Goal: Information Seeking & Learning: Learn about a topic

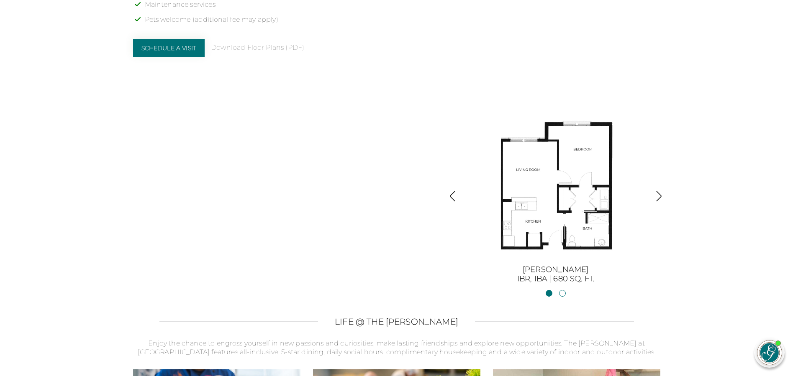
scroll to position [896, 0]
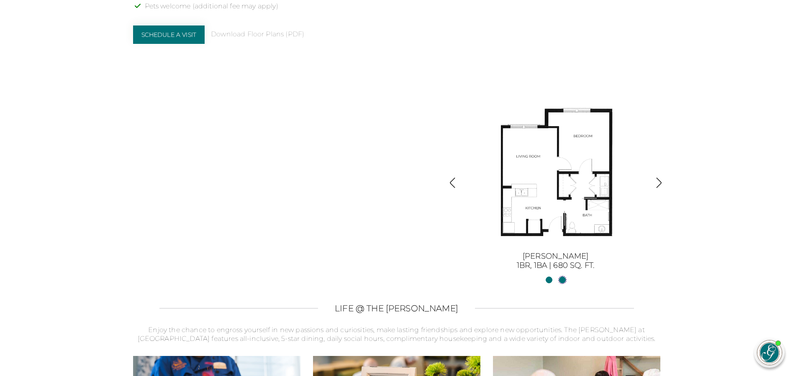
click at [560, 281] on link "[PERSON_NAME] II2BR, 2BA | 1254 sq. ft." at bounding box center [562, 280] width 7 height 7
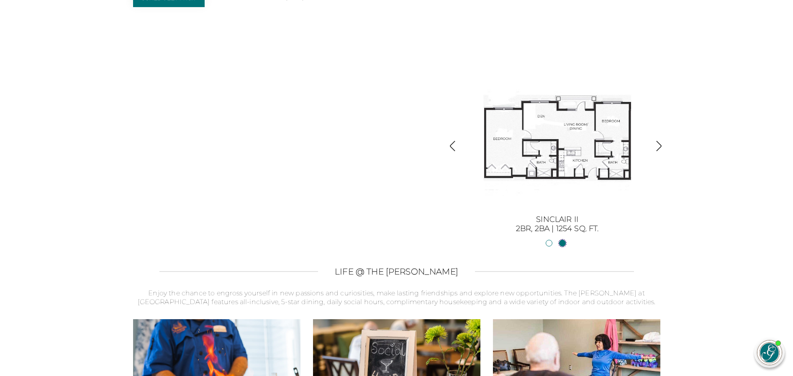
scroll to position [938, 0]
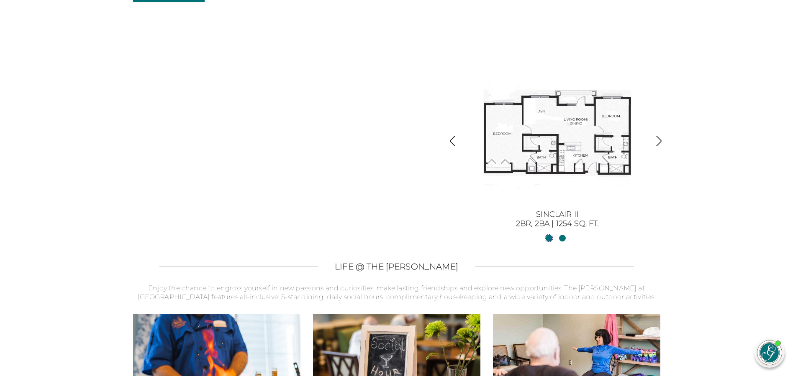
click at [548, 237] on link "Sinclair1BR, 1BA | 680 sq. ft." at bounding box center [548, 238] width 7 height 7
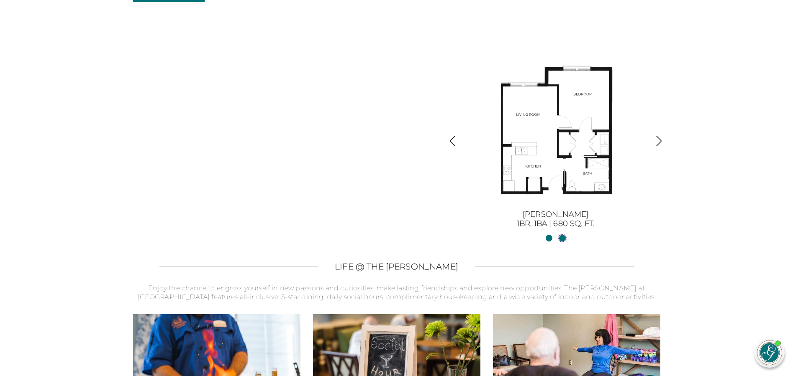
click at [561, 237] on link "[PERSON_NAME] II2BR, 2BA | 1254 sq. ft." at bounding box center [562, 238] width 7 height 7
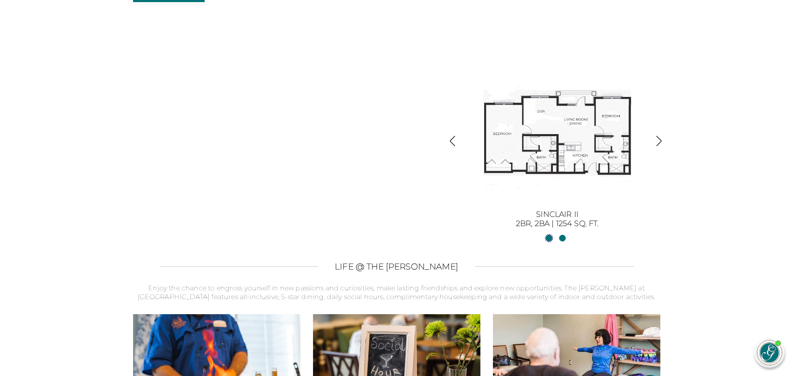
click at [546, 237] on link "Sinclair1BR, 1BA | 680 sq. ft." at bounding box center [548, 238] width 7 height 7
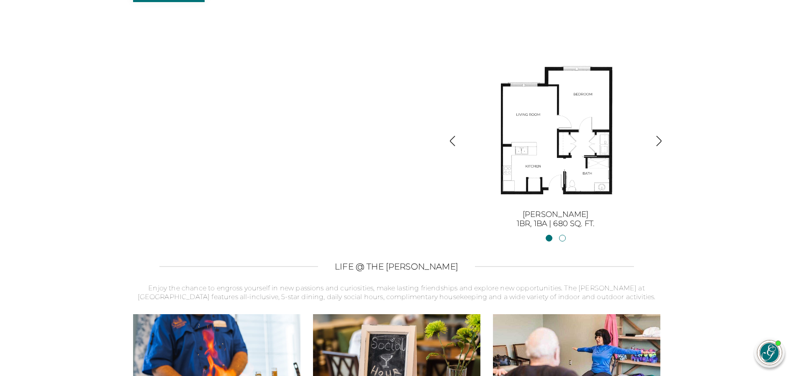
click at [661, 145] on img "button" at bounding box center [658, 141] width 11 height 11
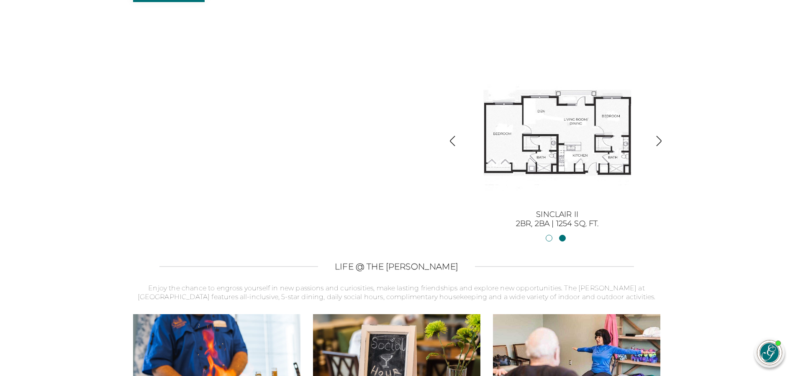
click at [660, 141] on img "button" at bounding box center [658, 141] width 11 height 11
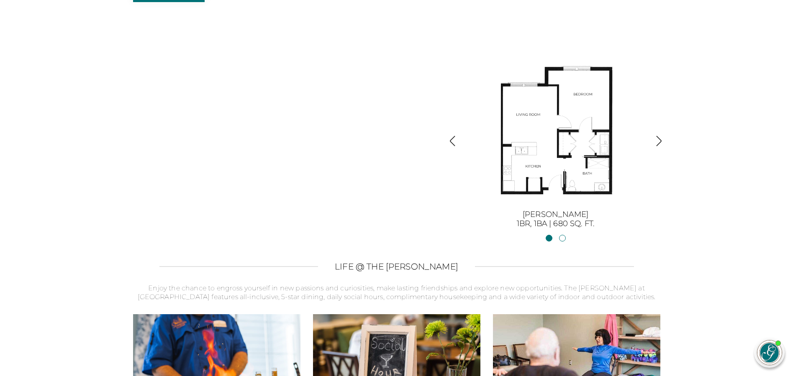
click at [660, 141] on img "button" at bounding box center [658, 141] width 11 height 11
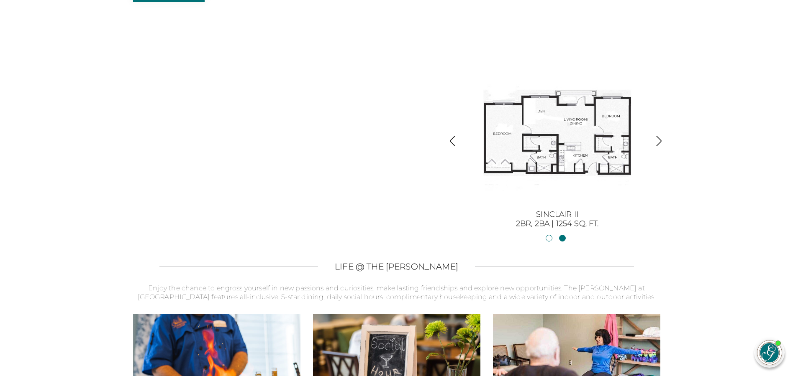
click at [404, 125] on div "Independent Living Apartments in [GEOGRAPHIC_DATA], [GEOGRAPHIC_DATA] The [PERS…" at bounding box center [396, 19] width 527 height 419
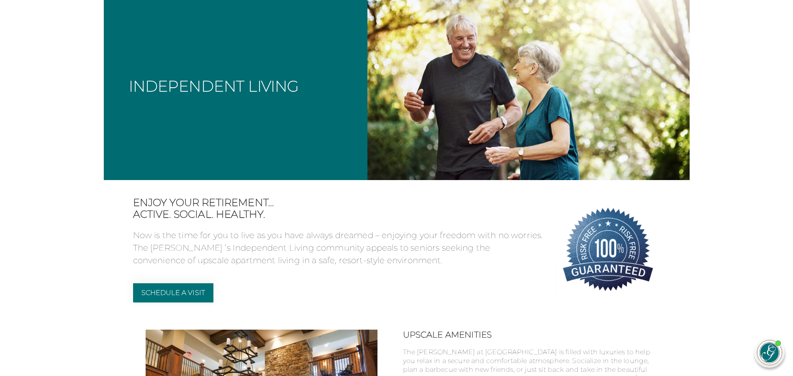
scroll to position [0, 0]
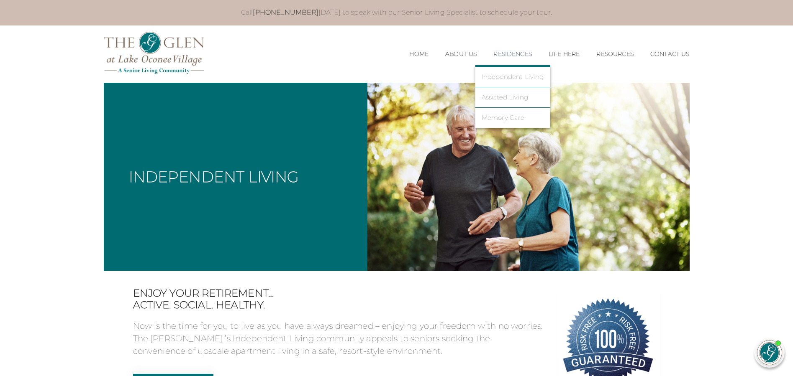
click at [502, 56] on link "Residences" at bounding box center [512, 54] width 38 height 7
click at [512, 54] on link "Residences" at bounding box center [512, 54] width 38 height 7
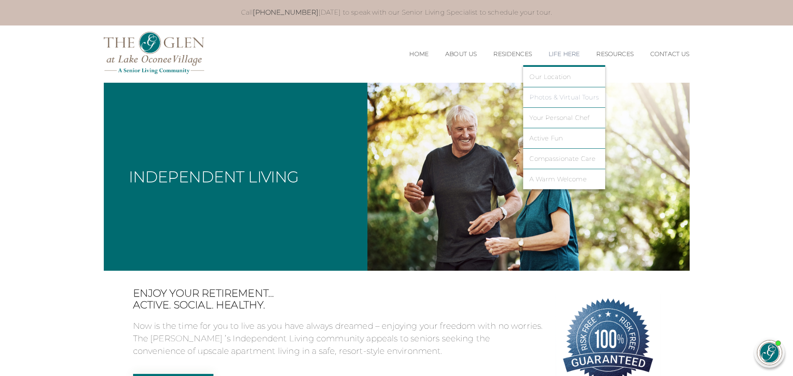
click at [539, 97] on link "Photos & Virtual Tours" at bounding box center [563, 98] width 69 height 8
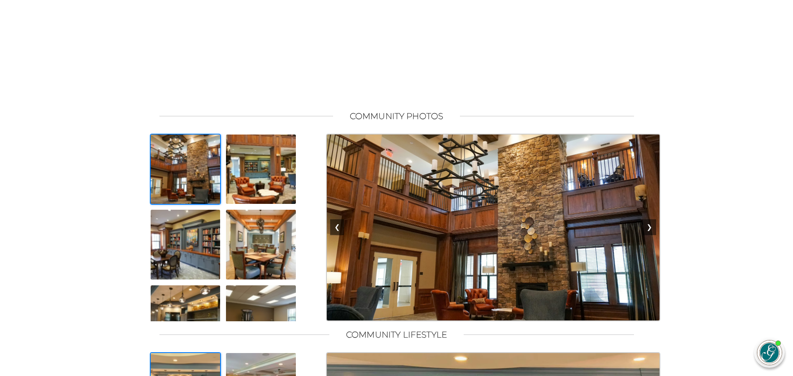
scroll to position [460, 0]
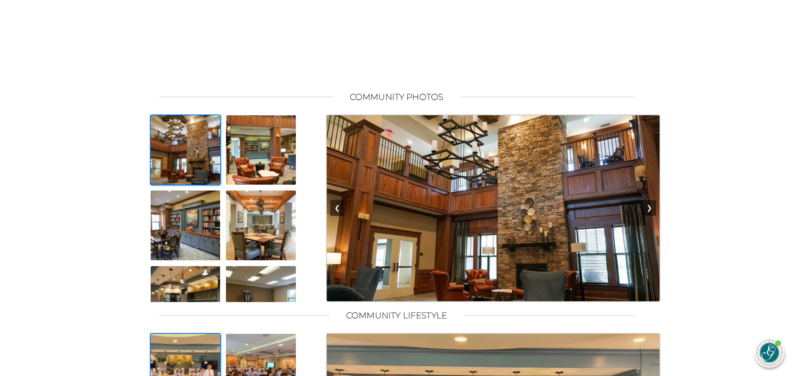
click at [176, 156] on img at bounding box center [186, 151] width 72 height 72
click at [261, 152] on img at bounding box center [261, 151] width 72 height 72
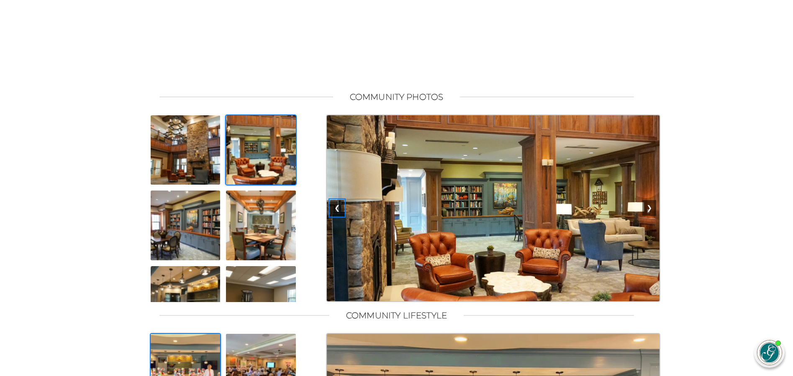
click at [337, 215] on button "❮" at bounding box center [337, 208] width 14 height 16
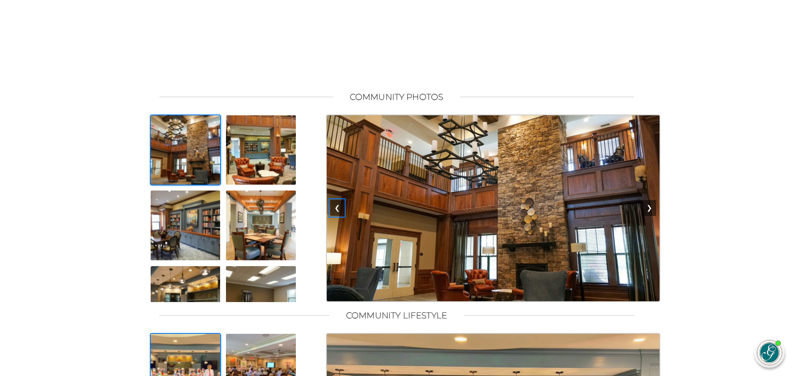
click at [337, 215] on button "❮" at bounding box center [337, 208] width 14 height 16
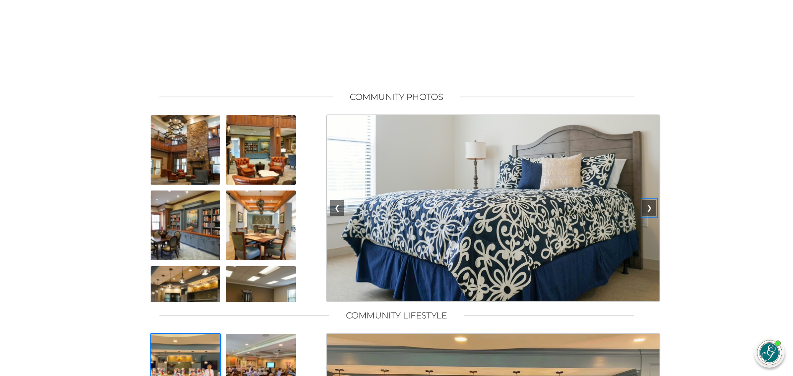
click at [651, 216] on button "❯" at bounding box center [649, 208] width 14 height 16
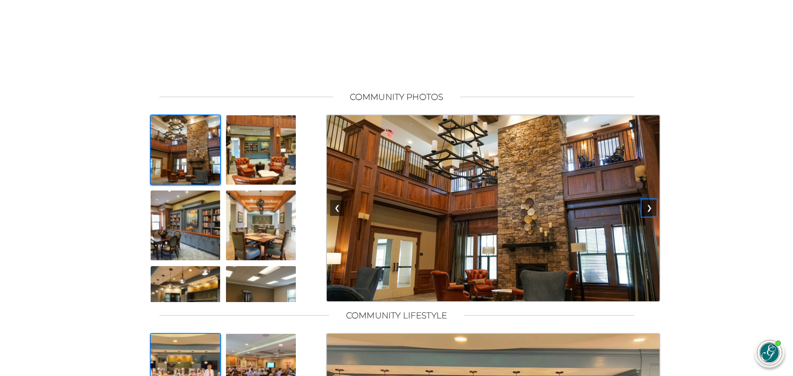
click at [651, 216] on button "❯" at bounding box center [649, 208] width 14 height 16
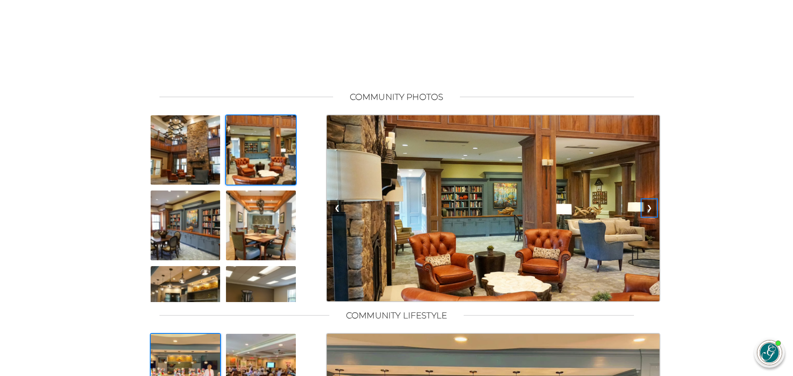
click at [650, 216] on button "❯" at bounding box center [649, 208] width 14 height 16
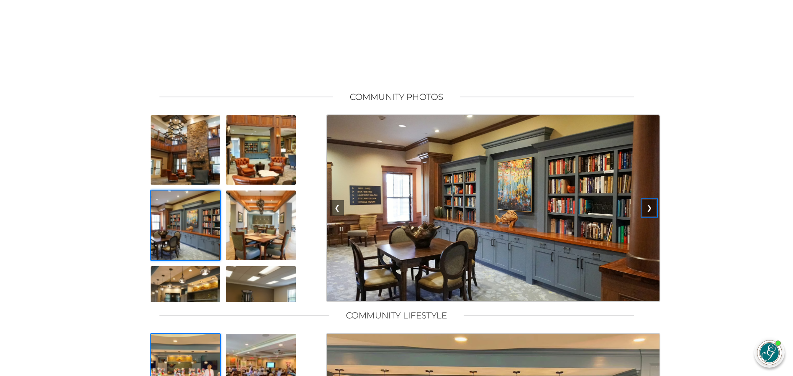
click at [652, 214] on button "❯" at bounding box center [649, 208] width 14 height 16
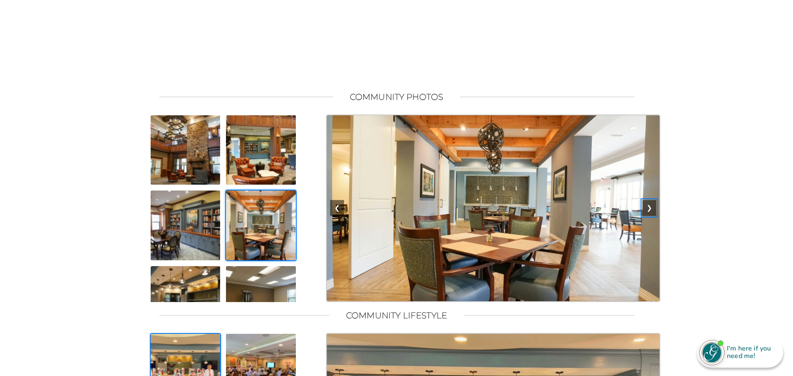
click at [652, 214] on button "❯" at bounding box center [649, 208] width 14 height 16
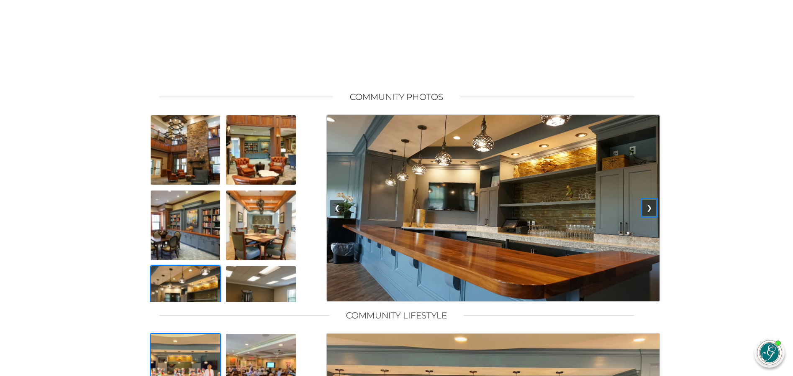
click at [652, 214] on button "❯" at bounding box center [649, 208] width 14 height 16
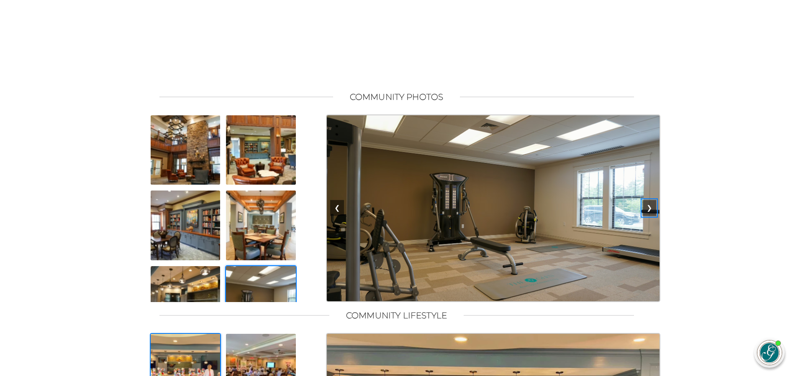
click at [653, 216] on button "❯" at bounding box center [649, 208] width 14 height 16
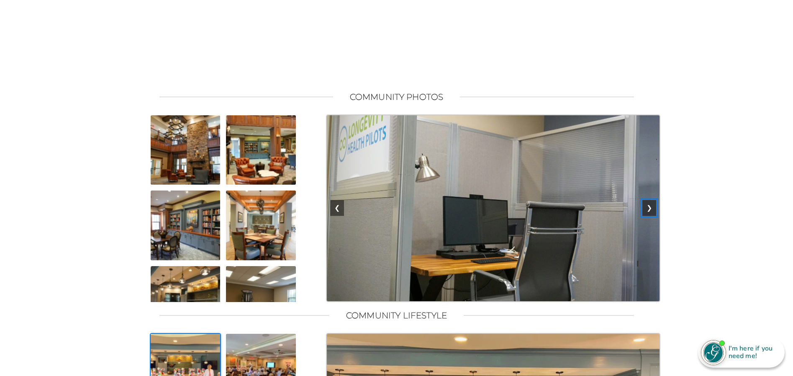
click at [650, 215] on button "❯" at bounding box center [649, 208] width 14 height 16
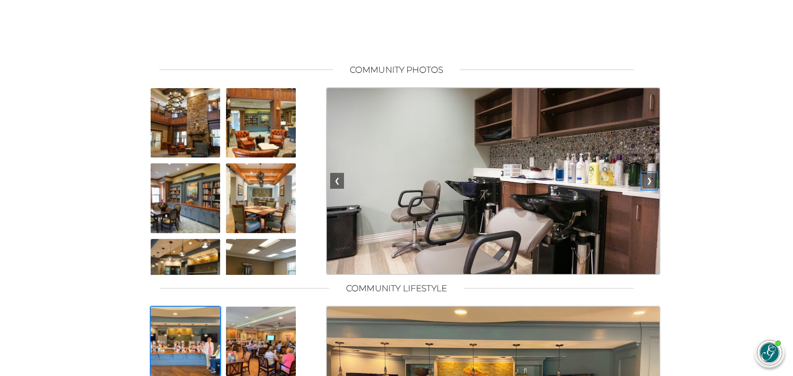
scroll to position [502, 0]
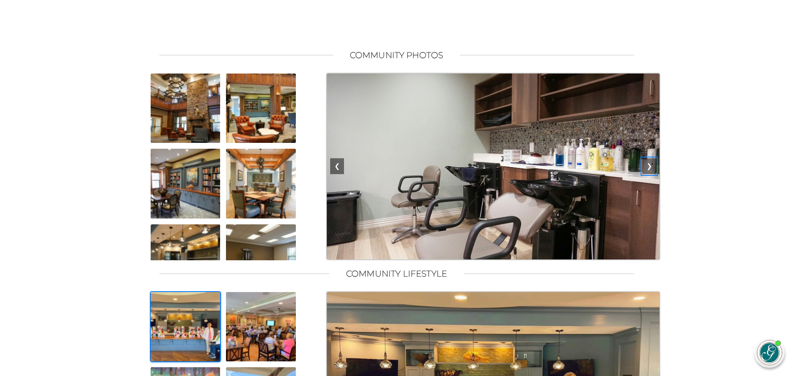
click at [648, 172] on button "❯" at bounding box center [649, 167] width 14 height 16
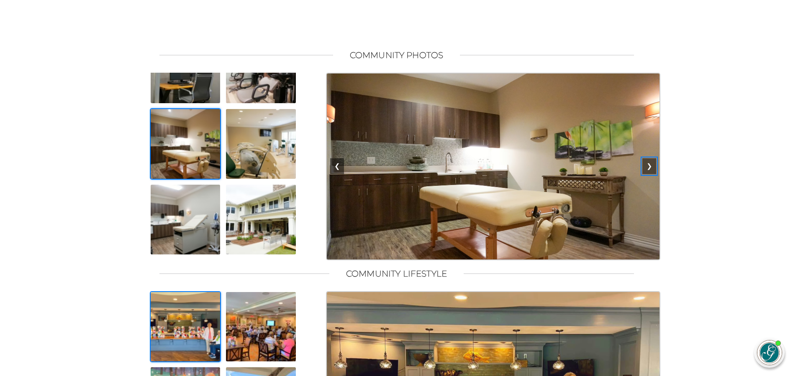
scroll to position [293, 0]
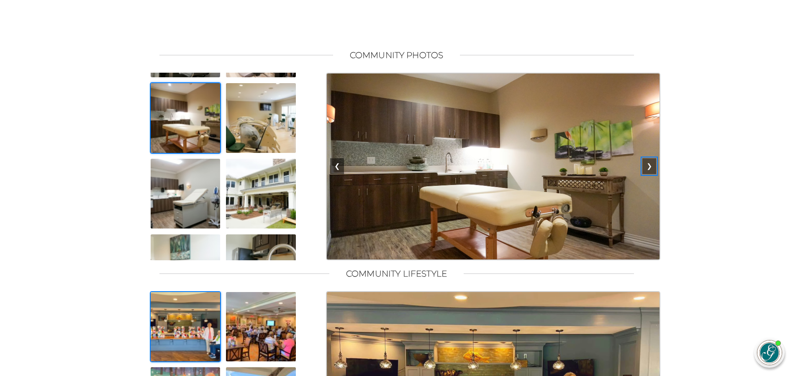
click at [652, 174] on button "❯" at bounding box center [649, 167] width 14 height 16
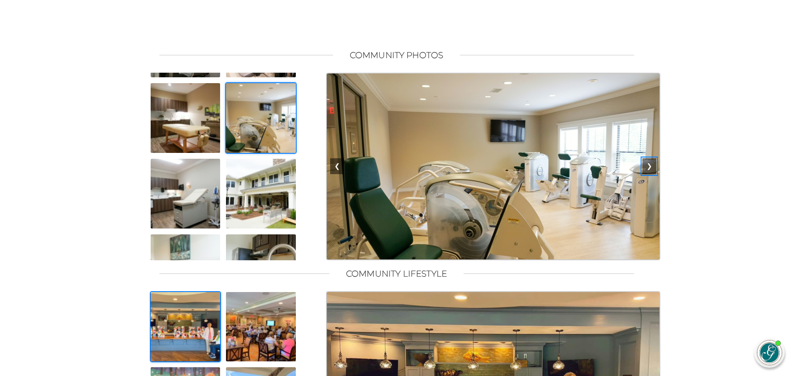
click at [648, 173] on button "❯" at bounding box center [649, 167] width 14 height 16
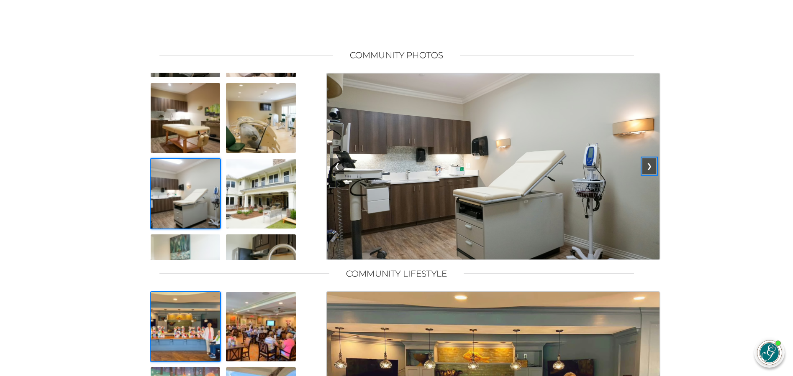
click at [648, 173] on button "❯" at bounding box center [649, 167] width 14 height 16
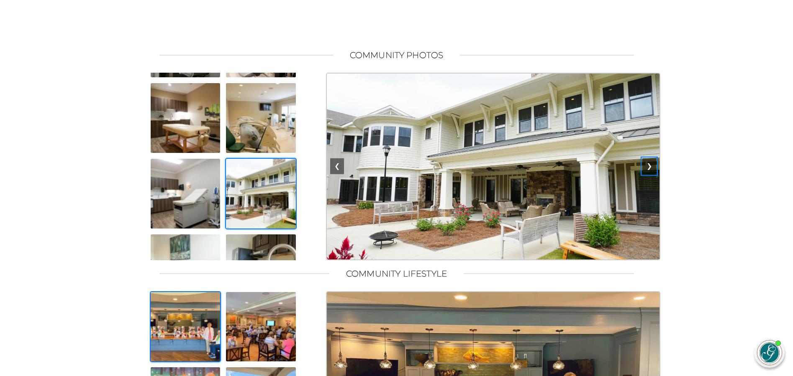
click at [652, 173] on button "❯" at bounding box center [649, 167] width 14 height 16
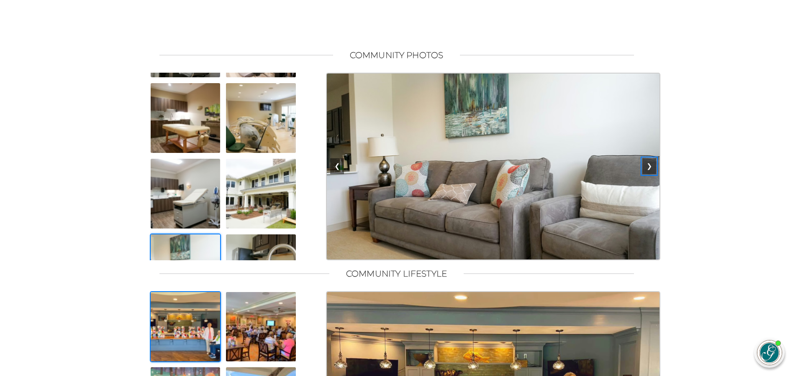
click at [652, 173] on button "❯" at bounding box center [649, 167] width 14 height 16
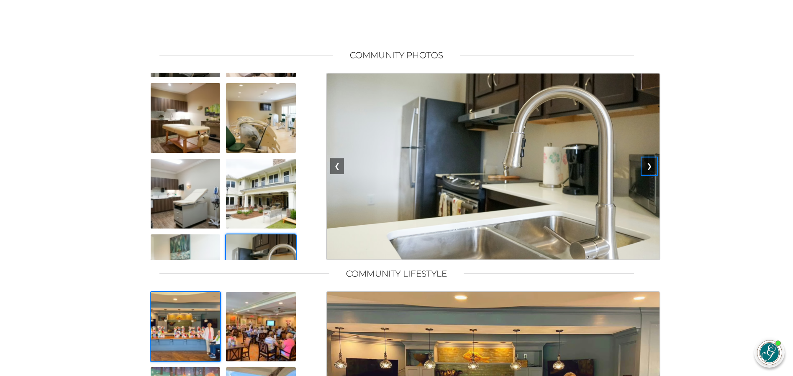
click at [651, 172] on button "❯" at bounding box center [649, 167] width 14 height 16
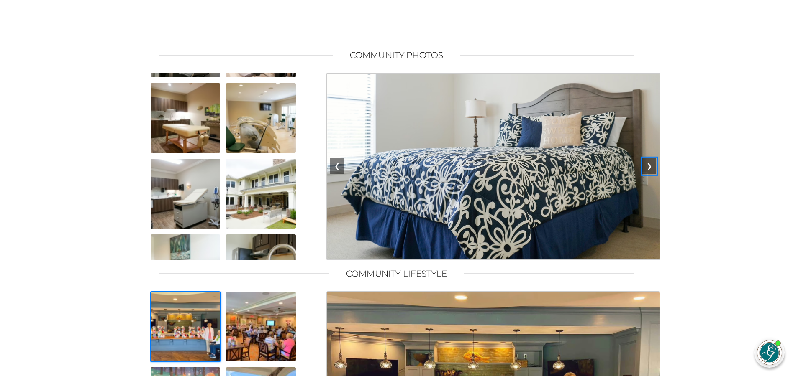
click at [651, 172] on button "❯" at bounding box center [649, 167] width 14 height 16
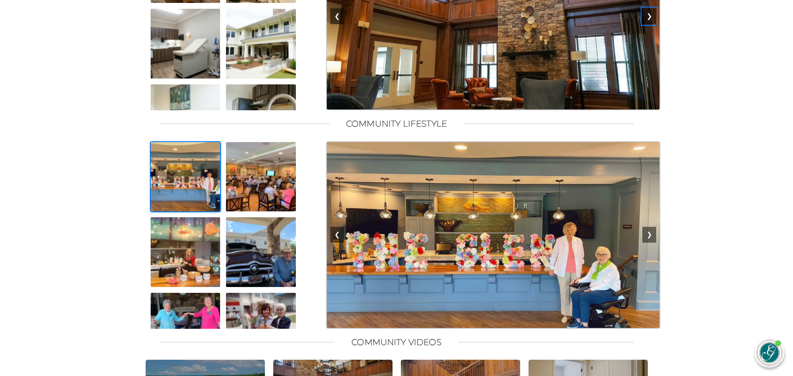
scroll to position [753, 0]
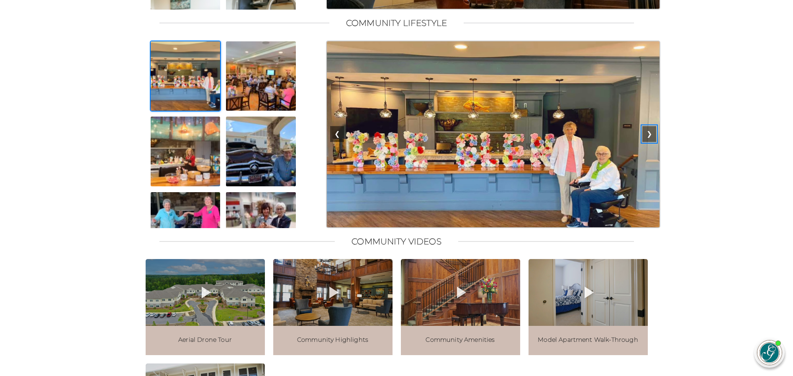
click at [650, 142] on button "❯" at bounding box center [649, 134] width 14 height 16
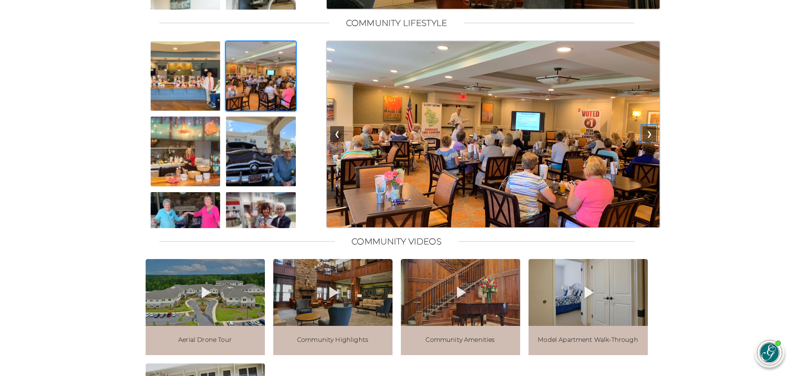
click at [649, 142] on button "❯" at bounding box center [649, 134] width 14 height 16
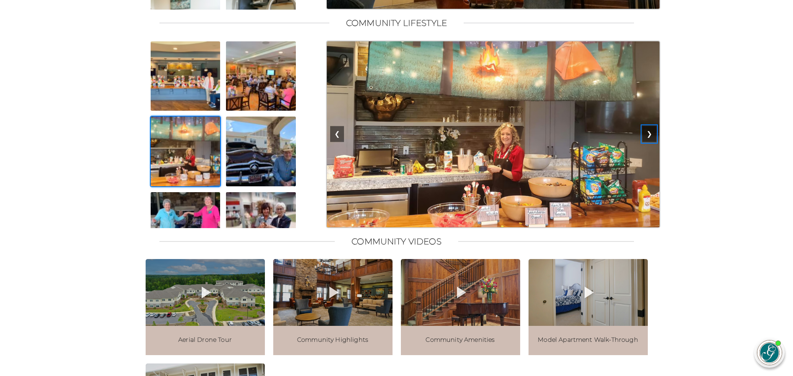
click at [649, 142] on button "❯" at bounding box center [649, 134] width 14 height 16
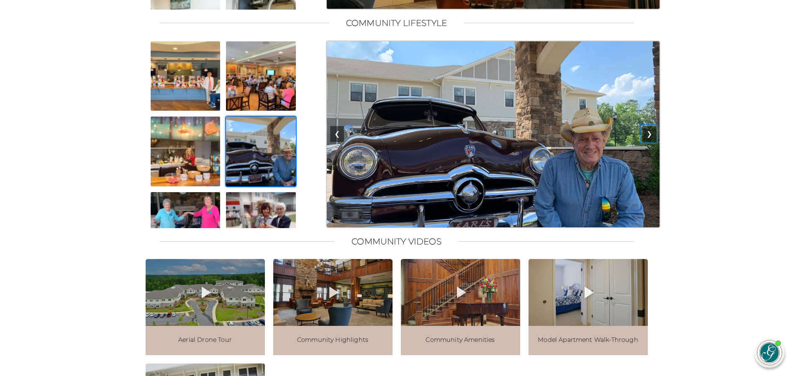
click at [649, 142] on button "❯" at bounding box center [649, 134] width 14 height 16
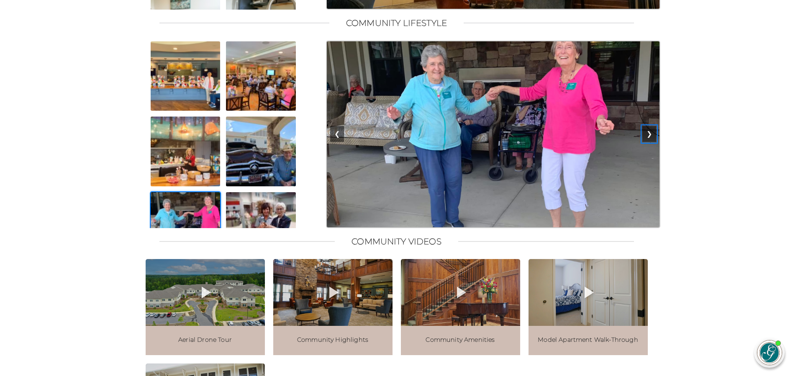
click at [648, 142] on button "❯" at bounding box center [649, 134] width 14 height 16
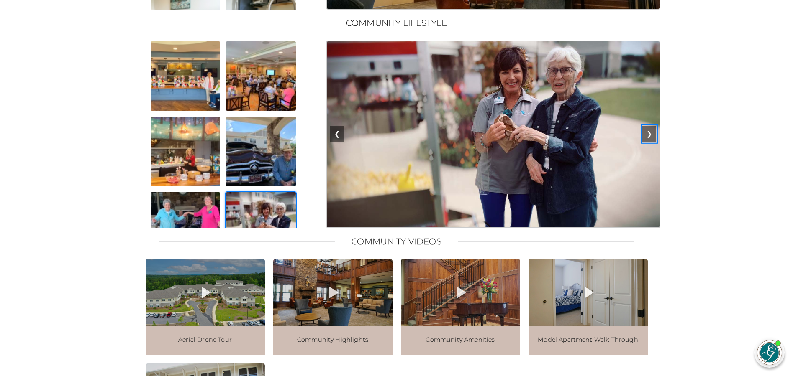
click at [648, 142] on button "❯" at bounding box center [649, 134] width 14 height 16
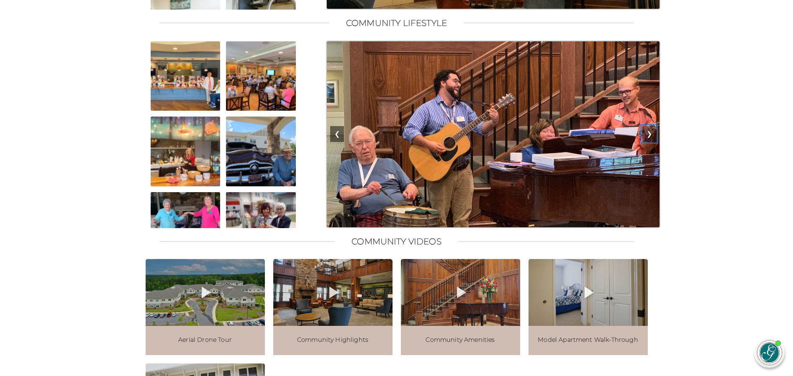
click at [648, 142] on button "❯" at bounding box center [649, 134] width 14 height 16
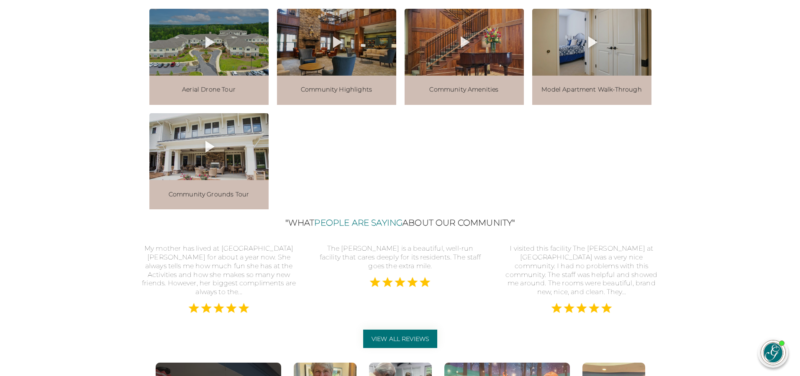
scroll to position [1004, 0]
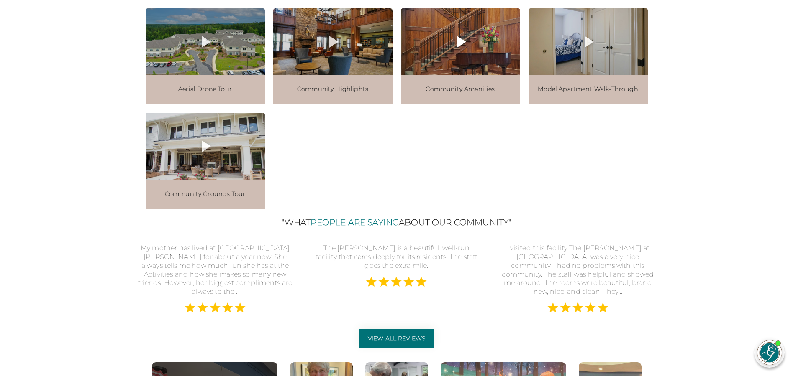
click at [456, 52] on icon at bounding box center [460, 42] width 20 height 20
